Goal: Task Accomplishment & Management: Complete application form

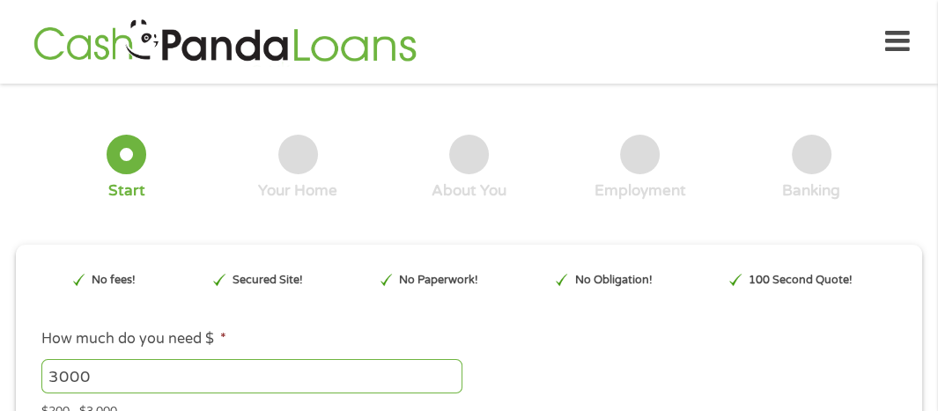
type input "EAIaIQobChMIgsKQntjgjwMVWEn_AR24iQXCEAAYBCAAEgJM1vD_BwE"
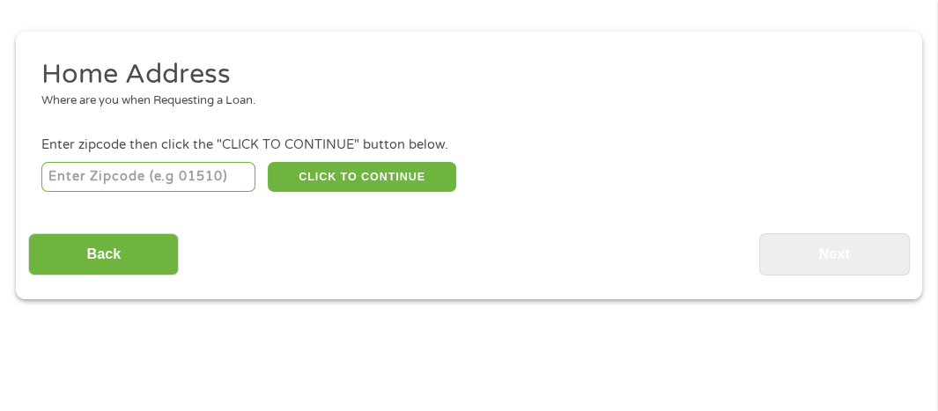
scroll to position [272, 0]
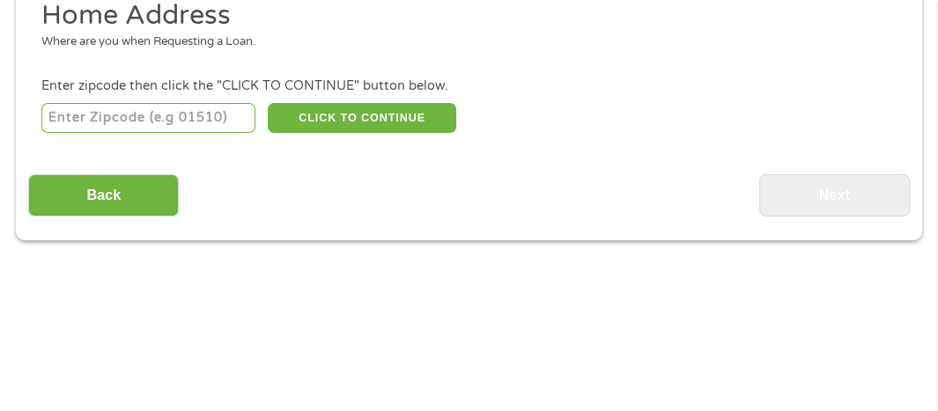
click at [61, 121] on input "number" at bounding box center [148, 118] width 214 height 30
type input "38834"
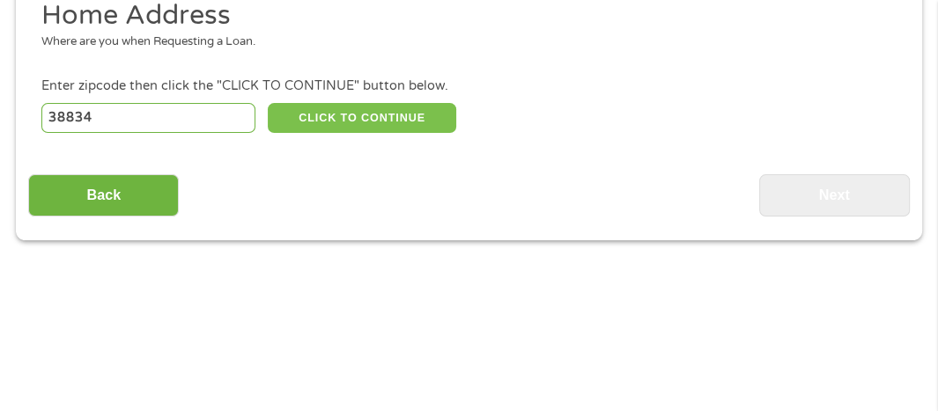
click at [362, 116] on button "CLICK TO CONTINUE" at bounding box center [362, 118] width 188 height 30
type input "38834"
type input "Corinth"
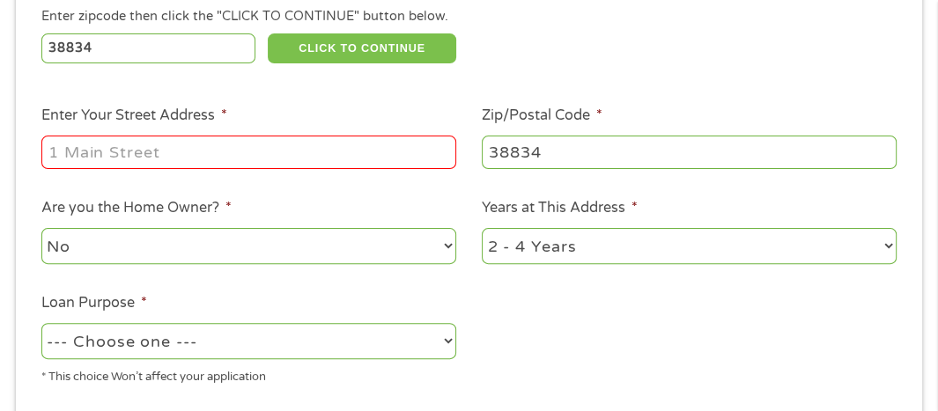
scroll to position [448, 0]
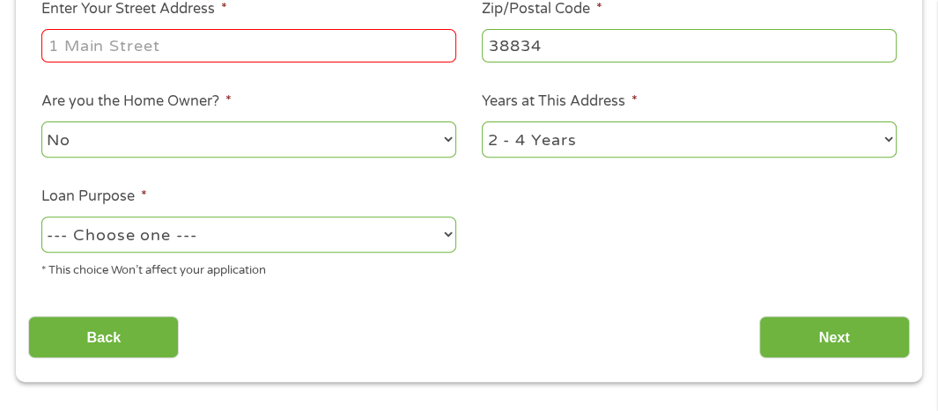
click at [48, 49] on input "Enter Your Street Address *" at bounding box center [248, 45] width 415 height 33
type input "[STREET_ADDRESS]"
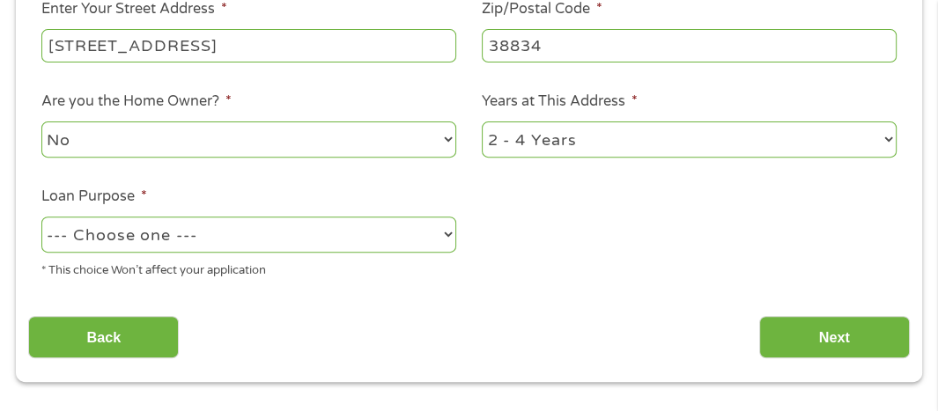
click at [105, 141] on select "No Yes" at bounding box center [248, 140] width 415 height 36
select select "yes"
click at [41, 123] on select "No Yes" at bounding box center [248, 140] width 415 height 36
click at [642, 141] on select "1 Year or less 1 - 2 Years 2 - 4 Years Over 4 Years" at bounding box center [689, 140] width 415 height 36
select select "60months"
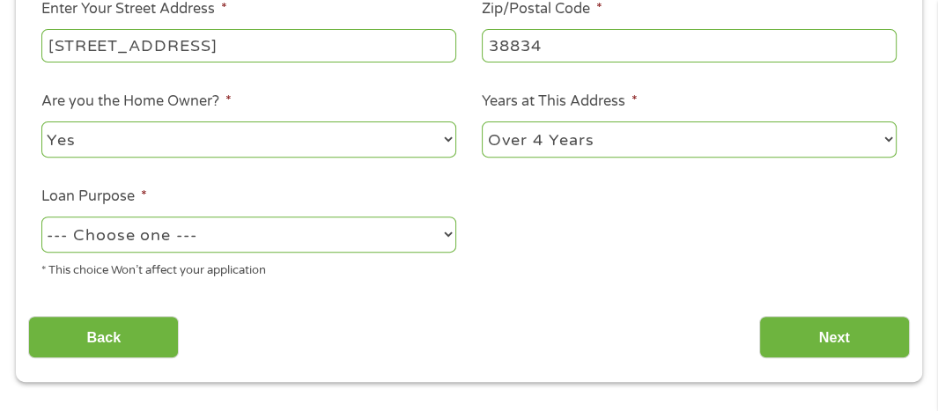
click at [482, 123] on select "1 Year or less 1 - 2 Years 2 - 4 Years Over 4 Years" at bounding box center [689, 140] width 415 height 36
click at [169, 231] on select "--- Choose one --- Pay Bills Debt Consolidation Home Improvement Major Purchase…" at bounding box center [248, 235] width 415 height 36
select select "paybills"
click at [41, 218] on select "--- Choose one --- Pay Bills Debt Consolidation Home Improvement Major Purchase…" at bounding box center [248, 235] width 415 height 36
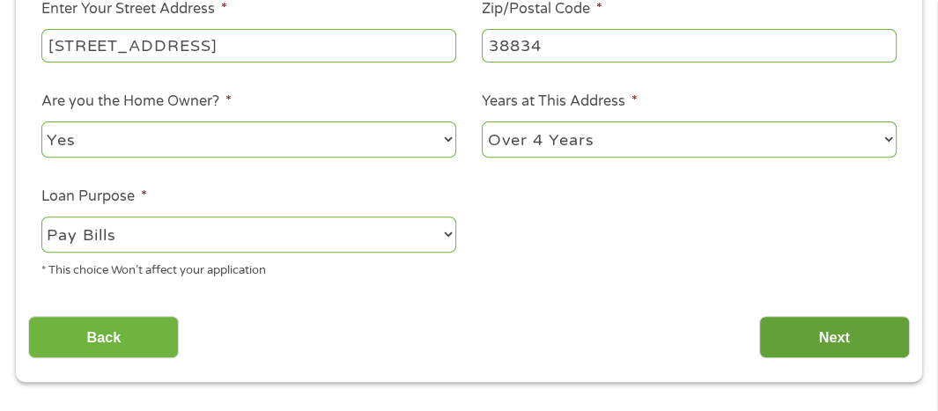
click at [836, 334] on input "Next" at bounding box center [834, 337] width 151 height 43
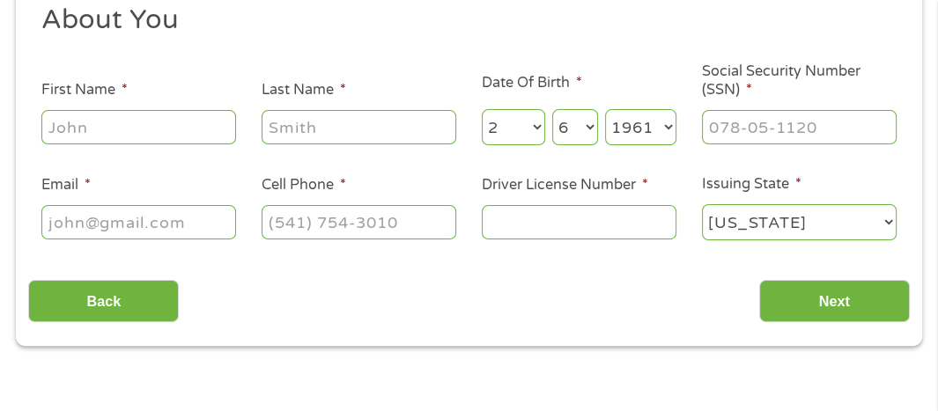
scroll to position [272, 0]
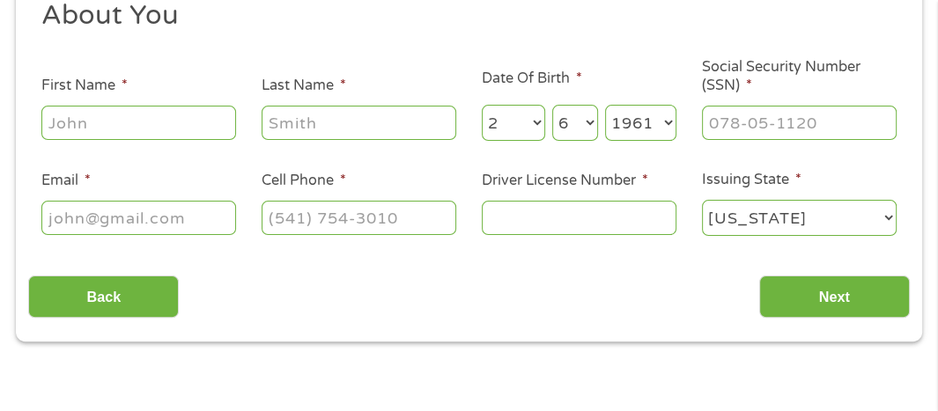
click at [104, 122] on input "First Name *" at bounding box center [138, 122] width 195 height 33
type input "[PERSON_NAME]"
type input "E [PERSON_NAME]"
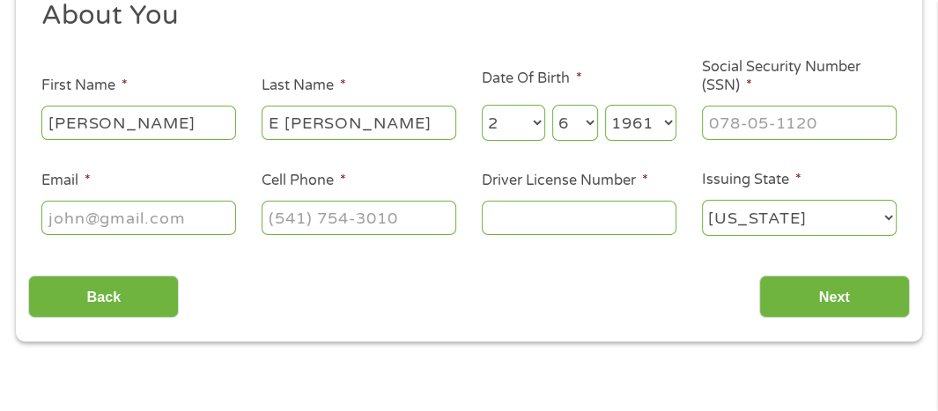
type input "[EMAIL_ADDRESS][DOMAIN_NAME]"
type input "[PHONE_NUMBER]"
click at [286, 123] on input "E [PERSON_NAME]" at bounding box center [358, 122] width 195 height 33
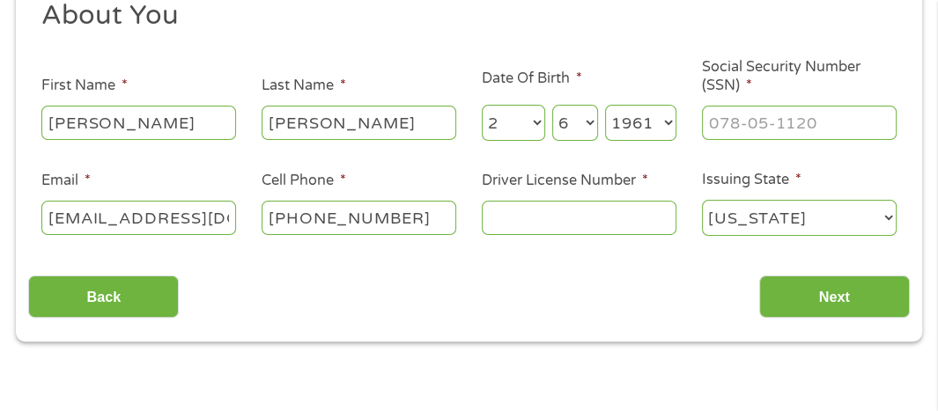
type input "[PERSON_NAME]"
click at [724, 129] on input "___-__-____" at bounding box center [799, 122] width 195 height 33
click at [711, 123] on input "___-__-____" at bounding box center [799, 122] width 195 height 33
type input "408-78-5780"
click at [497, 224] on input "Driver License Number *" at bounding box center [579, 217] width 195 height 33
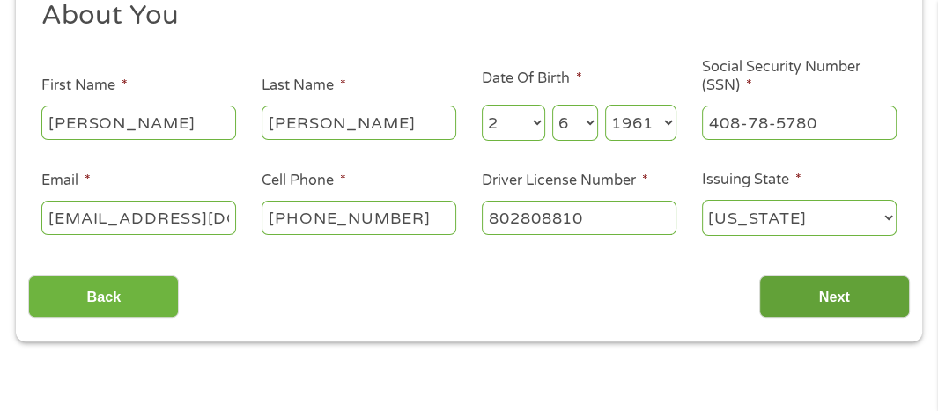
type input "802808810"
click at [836, 301] on input "Next" at bounding box center [834, 297] width 151 height 43
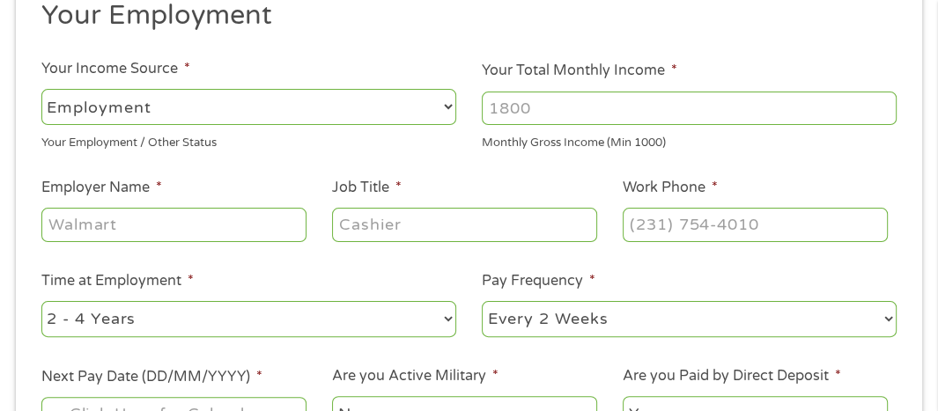
click at [391, 112] on select "--- Choose one --- Employment [DEMOGRAPHIC_DATA] Benefits" at bounding box center [248, 107] width 415 height 36
select select "benefits"
click at [41, 89] on select "--- Choose one --- Employment [DEMOGRAPHIC_DATA] Benefits" at bounding box center [248, 107] width 415 height 36
type input "Other"
type input "[PHONE_NUMBER]"
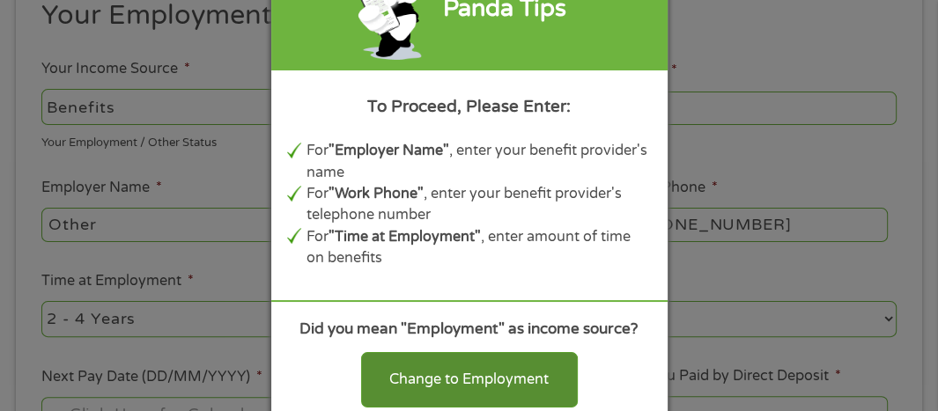
click at [515, 352] on div "Change to Employment" at bounding box center [469, 379] width 217 height 55
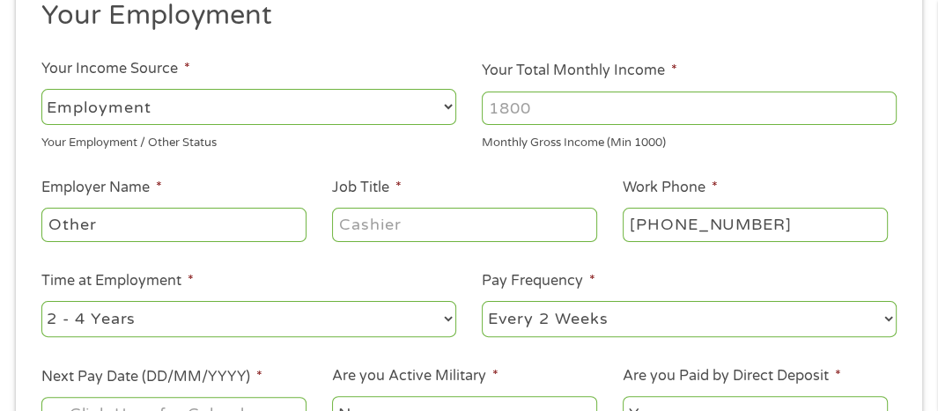
click at [216, 107] on select "--- Choose one --- Employment [DEMOGRAPHIC_DATA] Benefits" at bounding box center [248, 107] width 415 height 36
select select "selfEmployed"
click at [41, 89] on select "--- Choose one --- Employment [DEMOGRAPHIC_DATA] Benefits" at bounding box center [248, 107] width 415 height 36
click at [549, 111] on input "Your Total Monthly Income *" at bounding box center [689, 108] width 415 height 33
type input "3500"
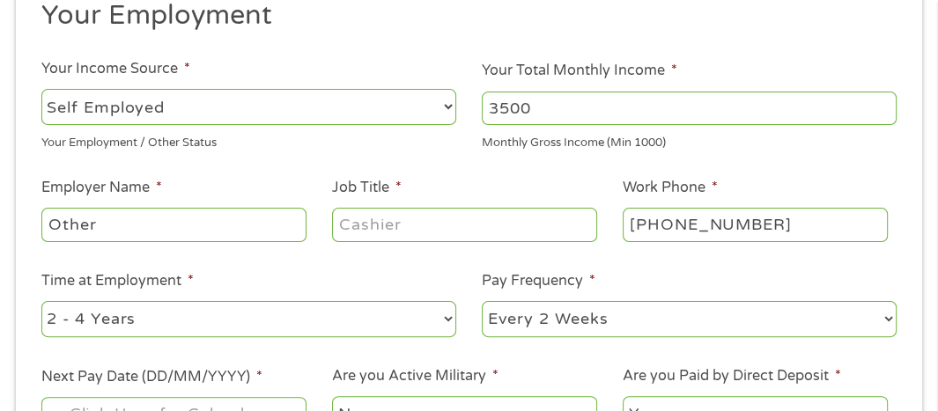
click at [173, 226] on input "Other" at bounding box center [173, 224] width 265 height 33
type input "O"
type input "eCommerce"
click at [345, 225] on input "Job Title *" at bounding box center [464, 224] width 265 height 33
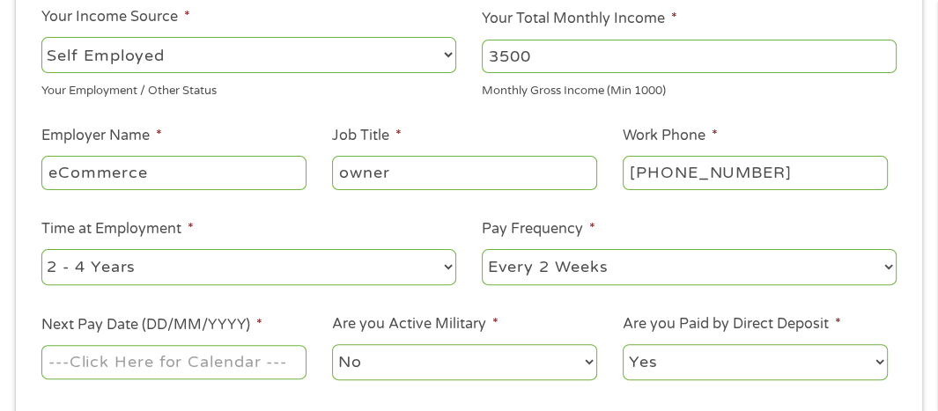
scroll to position [448, 0]
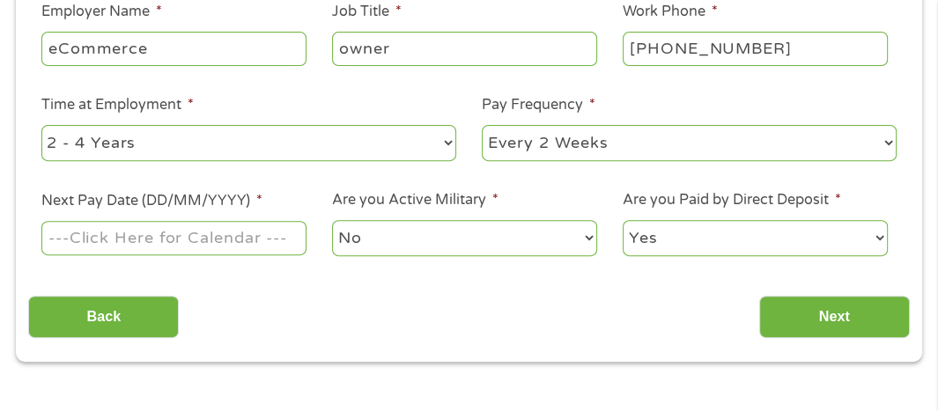
type input "owner"
click at [156, 143] on select "--- Choose one --- 1 Year or less 1 - 2 Years 2 - 4 Years Over 4 Years" at bounding box center [248, 143] width 415 height 36
select select "12months"
click at [41, 125] on select "--- Choose one --- 1 Year or less 1 - 2 Years 2 - 4 Years Over 4 Years" at bounding box center [248, 143] width 415 height 36
click at [592, 144] on select "--- Choose one --- Every 2 Weeks Every Week Monthly Semi-Monthly" at bounding box center [689, 143] width 415 height 36
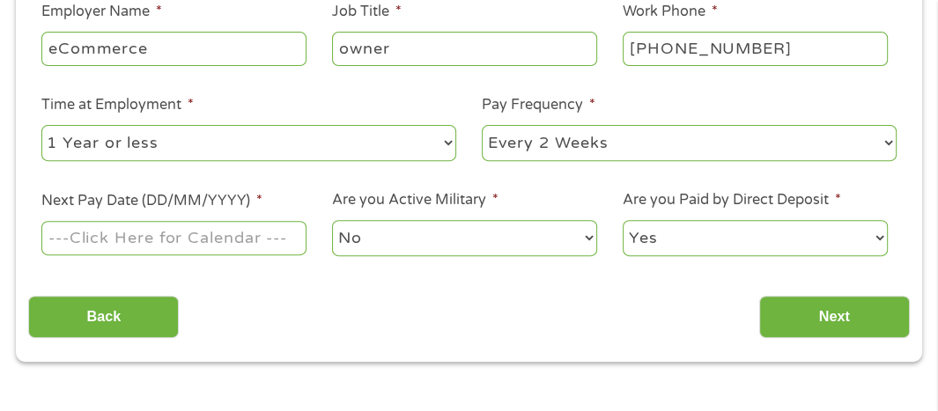
select select "monthly"
click at [482, 125] on select "--- Choose one --- Every 2 Weeks Every Week Monthly Semi-Monthly" at bounding box center [689, 143] width 415 height 36
click at [154, 239] on input "Next Pay Date (DD/MM/YYYY) *" at bounding box center [173, 237] width 265 height 33
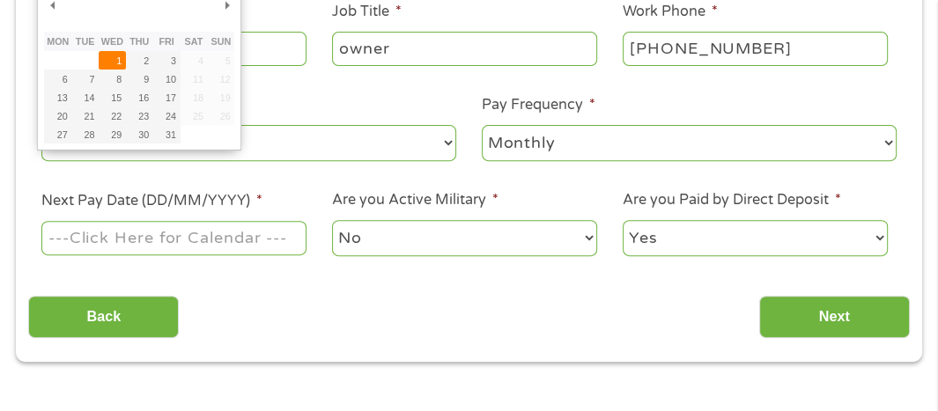
type input "[DATE]"
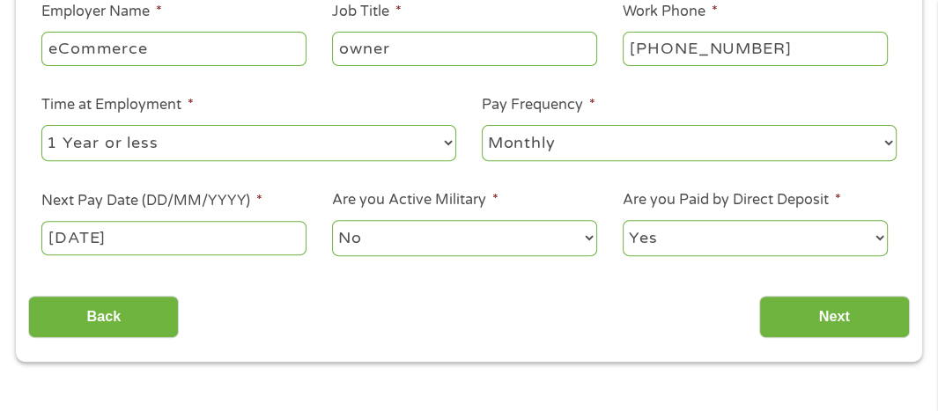
click at [373, 242] on select "No Yes" at bounding box center [464, 238] width 265 height 36
click at [332, 220] on select "No Yes" at bounding box center [464, 238] width 265 height 36
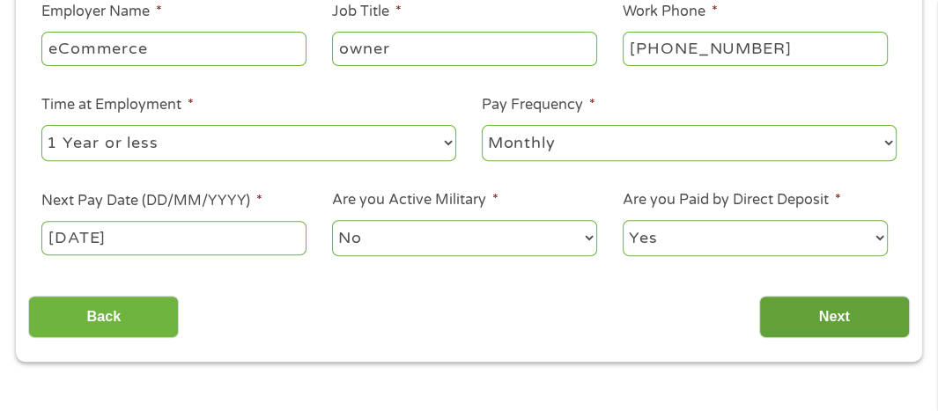
click at [843, 314] on input "Next" at bounding box center [834, 317] width 151 height 43
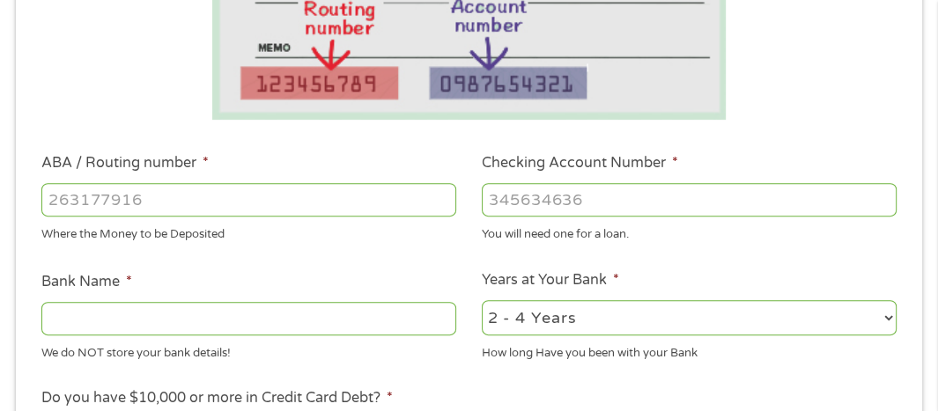
click at [71, 197] on input "ABA / Routing number *" at bounding box center [248, 199] width 415 height 33
type input "064000017"
type input "REGIONS BANK"
type input "064000017"
click at [492, 204] on input "Checking Account Number *" at bounding box center [689, 199] width 415 height 33
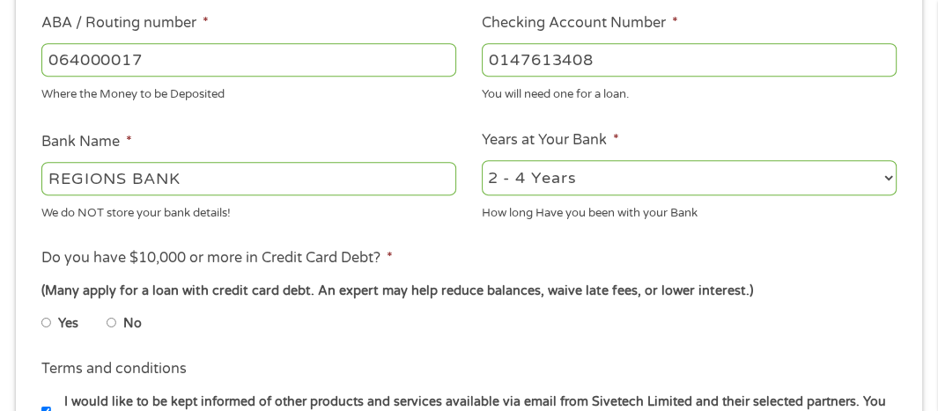
scroll to position [624, 0]
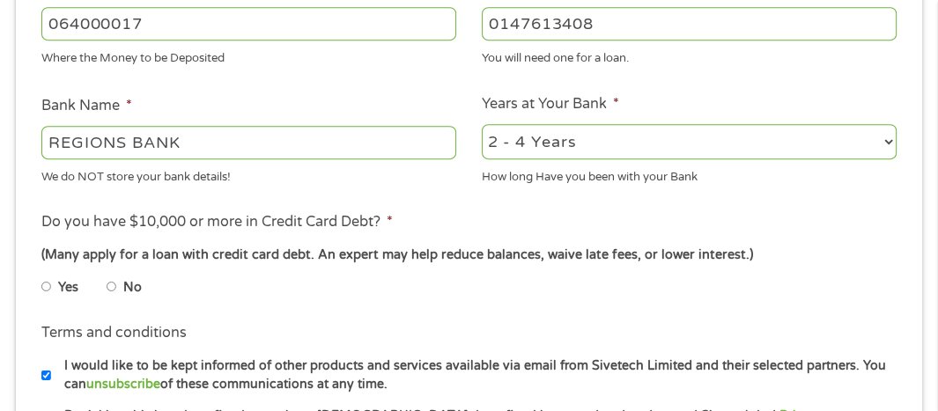
type input "0147613408"
click at [887, 144] on select "2 - 4 Years 6 - 12 Months 1 - 2 Years Over 4 Years" at bounding box center [689, 142] width 415 height 36
select select "60months"
click at [482, 124] on select "2 - 4 Years 6 - 12 Months 1 - 2 Years Over 4 Years" at bounding box center [689, 142] width 415 height 36
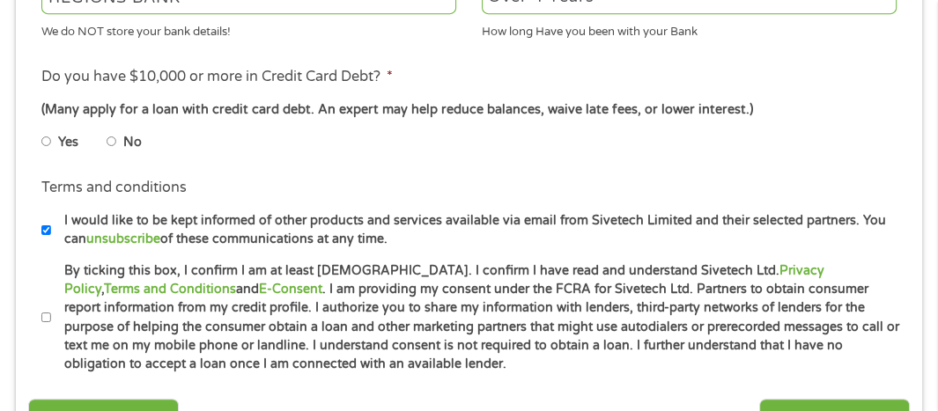
scroll to position [800, 0]
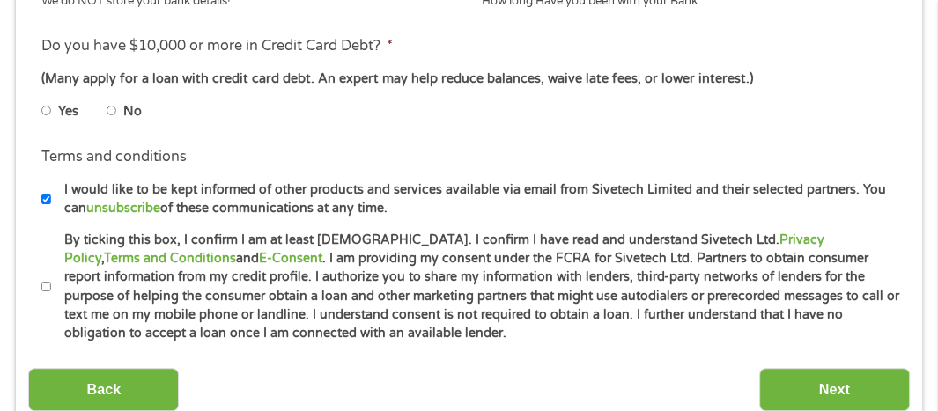
click at [45, 111] on input "Yes" at bounding box center [46, 111] width 11 height 28
radio input "true"
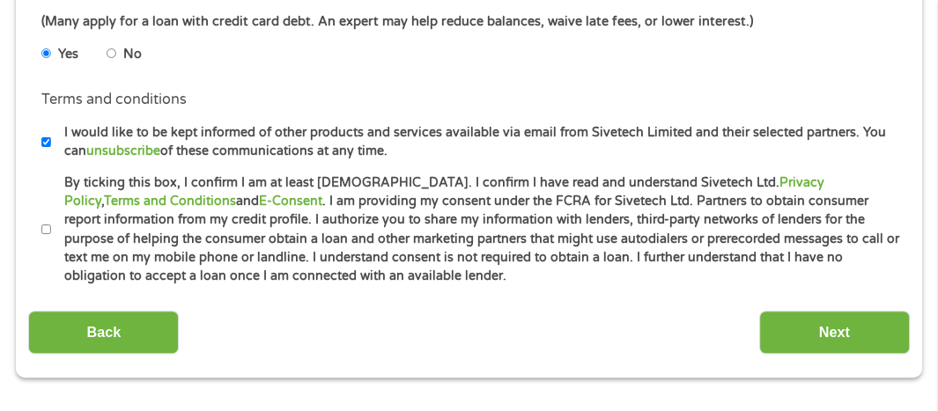
scroll to position [888, 0]
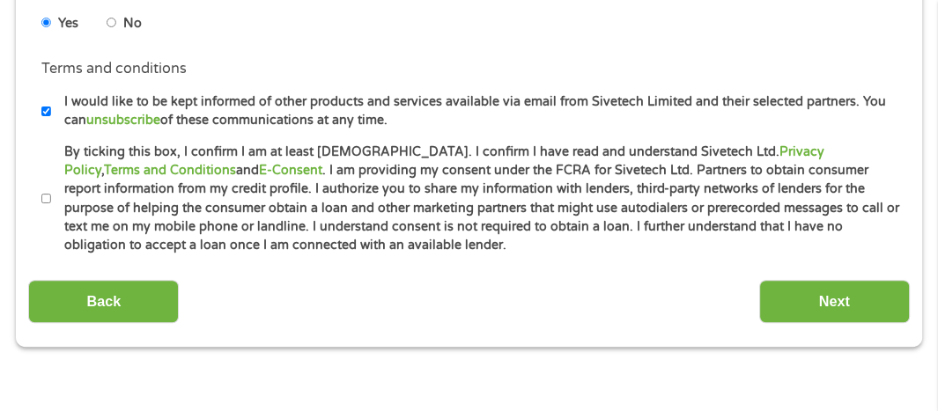
click at [46, 109] on input "I would like to be kept informed of other products and services available via e…" at bounding box center [46, 112] width 11 height 28
checkbox input "false"
click at [46, 201] on input "By ticking this box, I confirm I am at least [DEMOGRAPHIC_DATA]. I confirm I ha…" at bounding box center [46, 199] width 11 height 28
checkbox input "true"
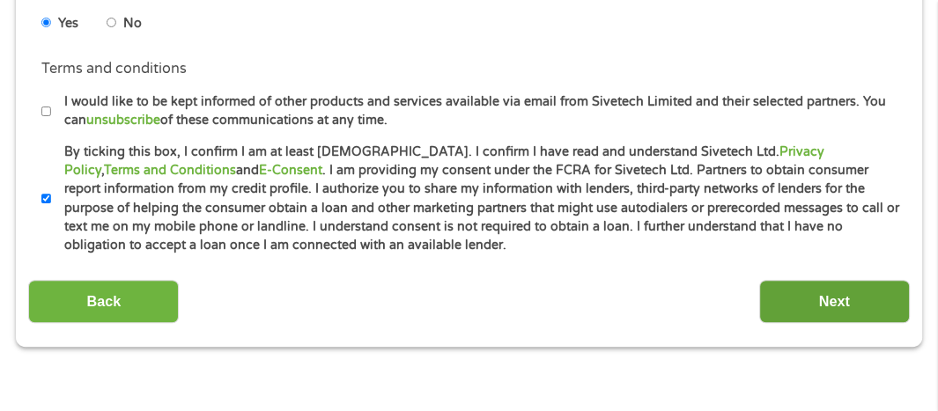
click at [843, 298] on input "Next" at bounding box center [834, 301] width 151 height 43
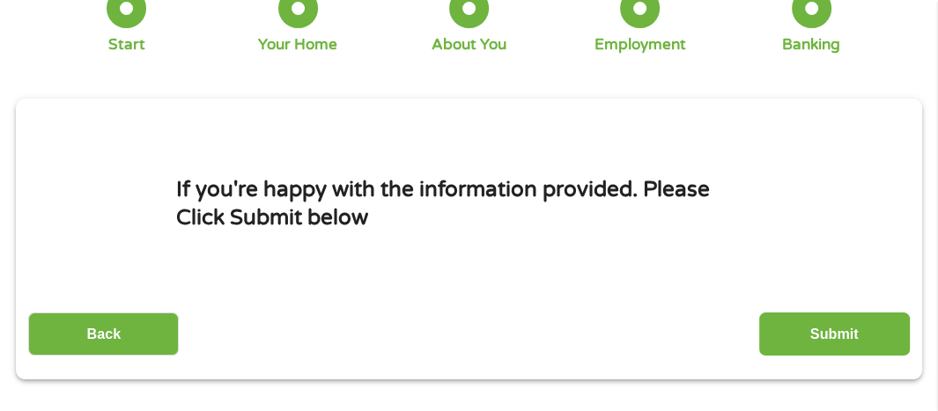
scroll to position [184, 0]
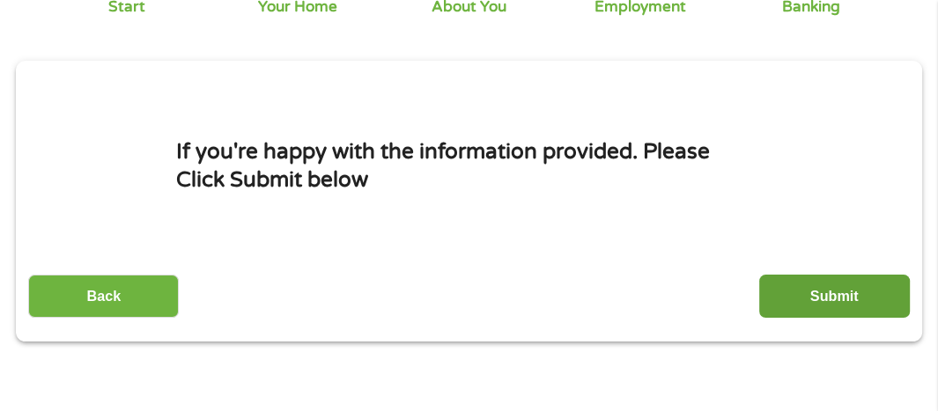
click at [852, 298] on input "Submit" at bounding box center [834, 296] width 151 height 43
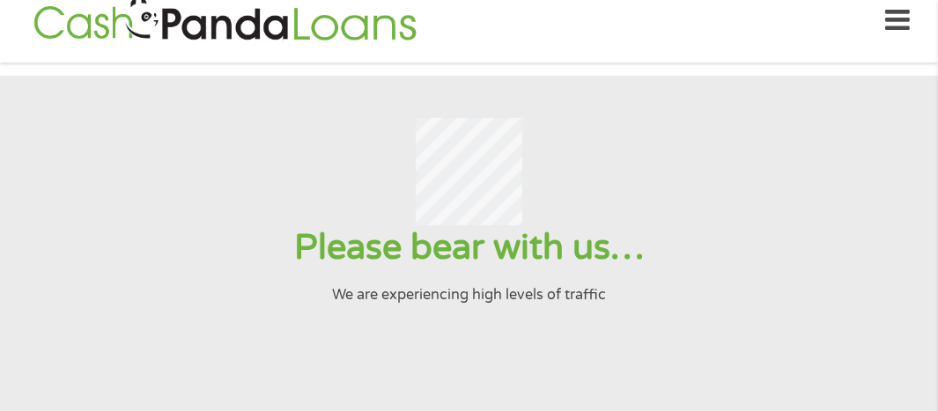
scroll to position [12, 0]
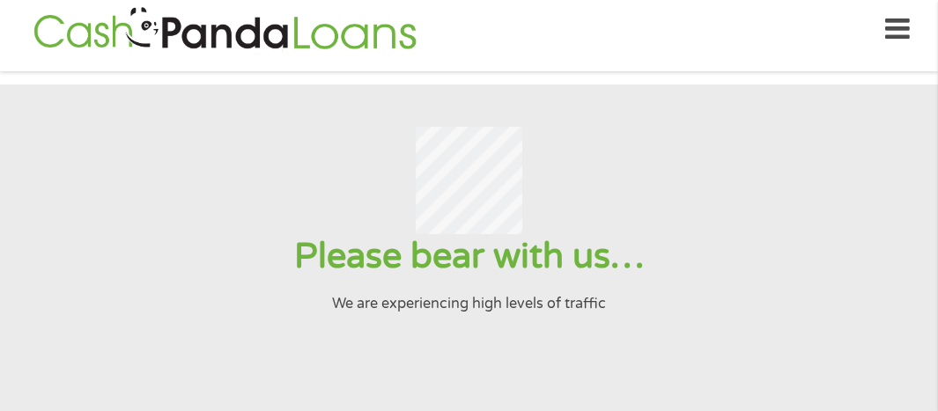
click at [900, 29] on icon at bounding box center [897, 29] width 25 height 43
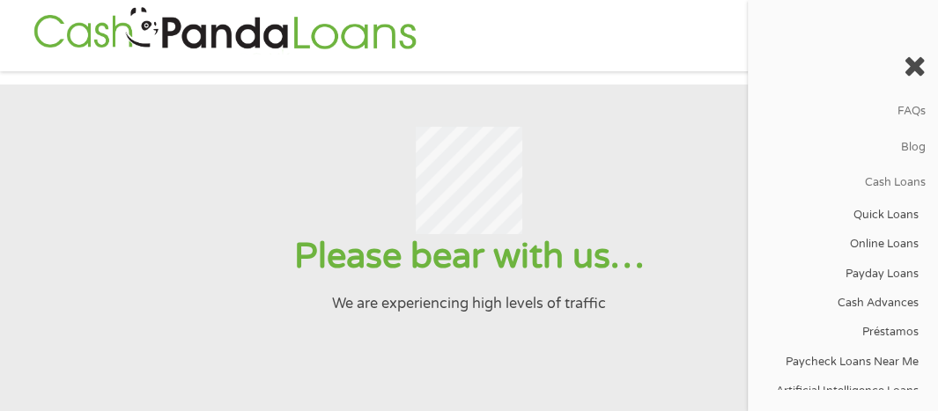
scroll to position [179, 0]
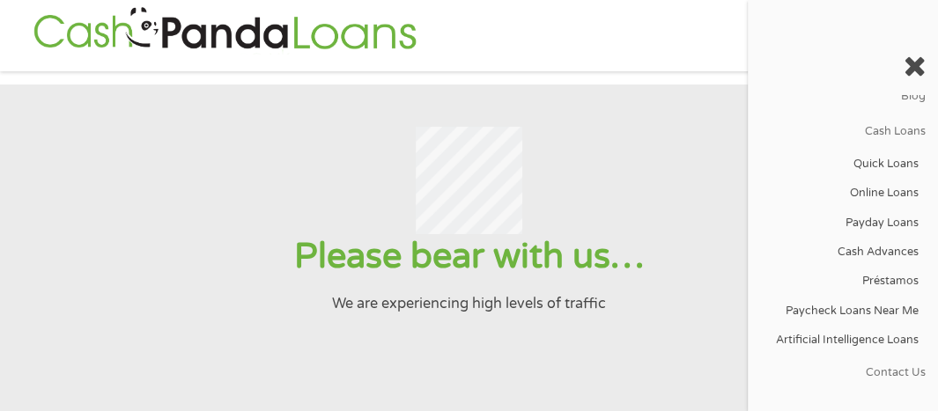
click at [911, 68] on icon at bounding box center [914, 66] width 22 height 28
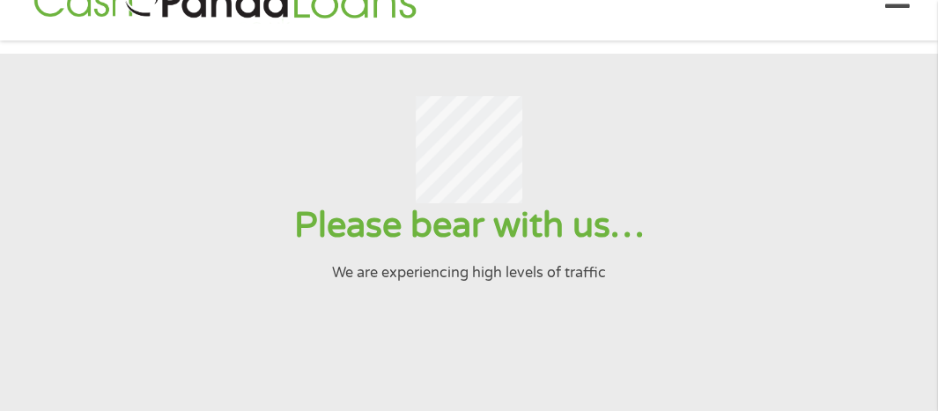
scroll to position [12, 0]
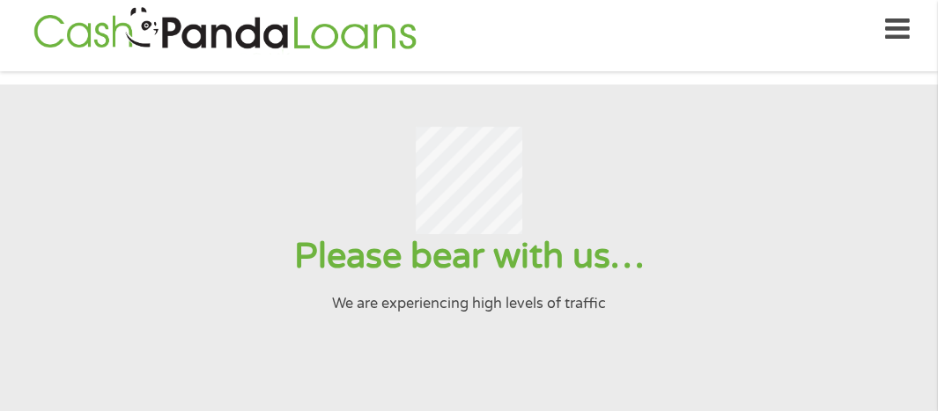
click at [905, 35] on icon at bounding box center [897, 29] width 25 height 43
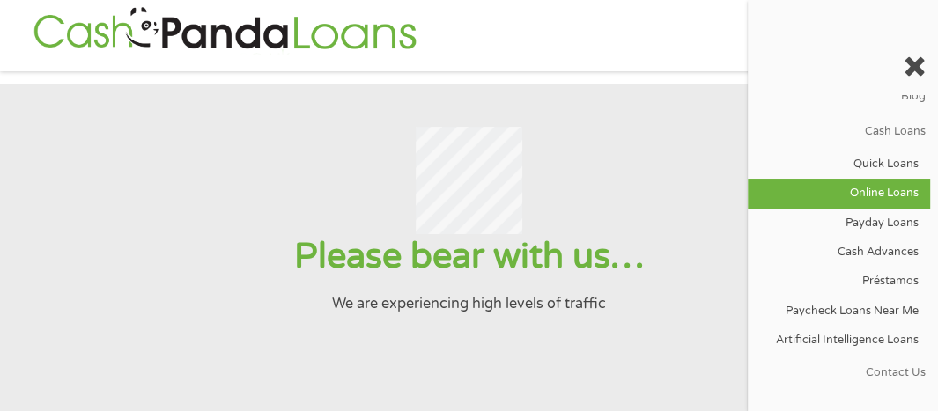
click at [856, 194] on link "Online Loans" at bounding box center [839, 193] width 182 height 29
